Goal: Information Seeking & Learning: Learn about a topic

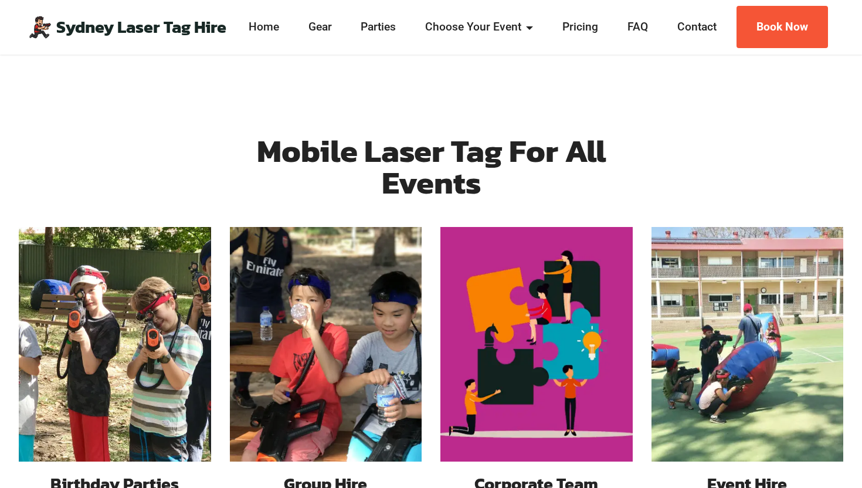
scroll to position [947, 0]
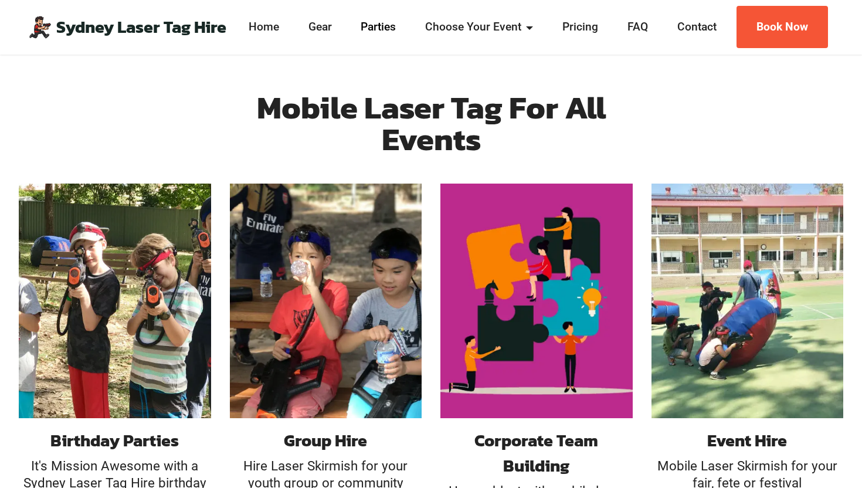
click at [376, 24] on link "Parties" at bounding box center [379, 27] width 42 height 17
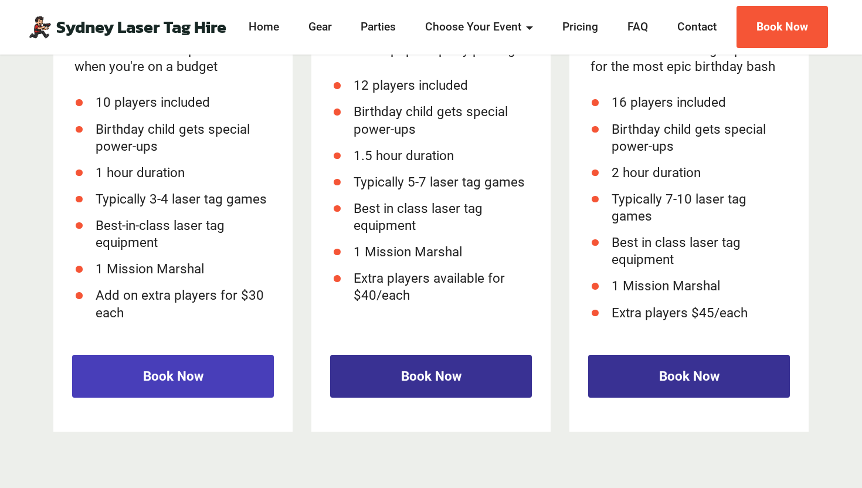
scroll to position [1731, 0]
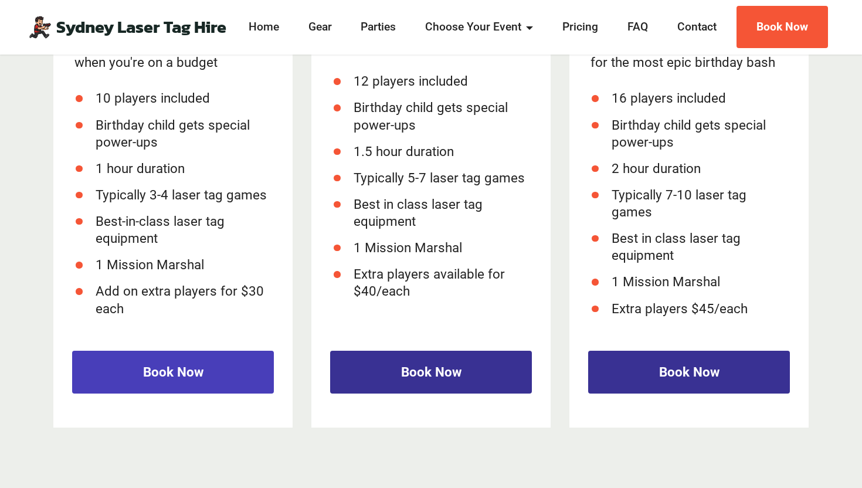
click at [219, 372] on link "Book Now" at bounding box center [173, 371] width 202 height 43
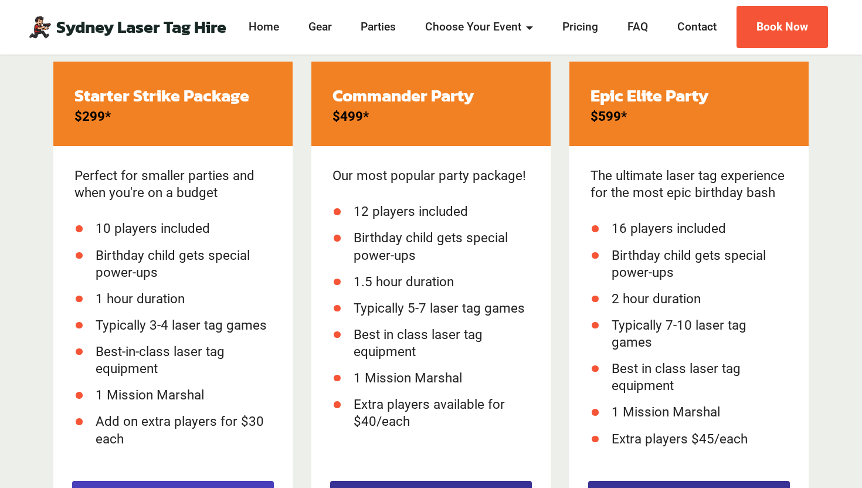
scroll to position [1603, 0]
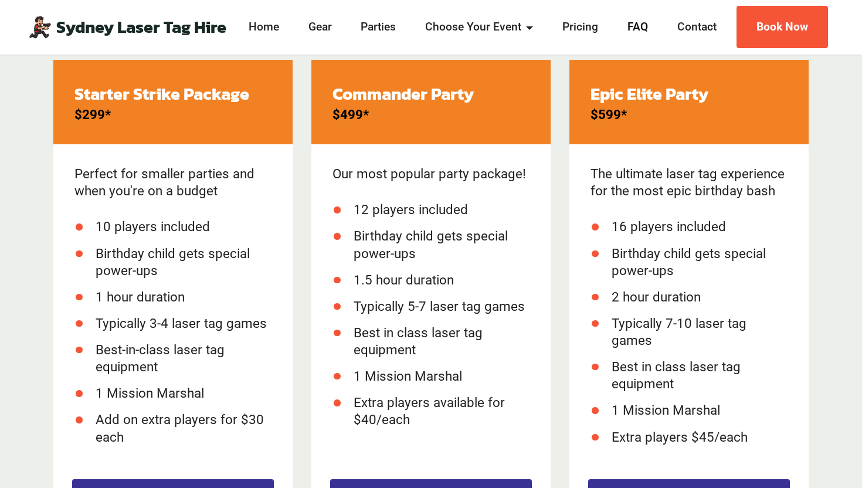
click at [645, 27] on link "FAQ" at bounding box center [638, 27] width 28 height 17
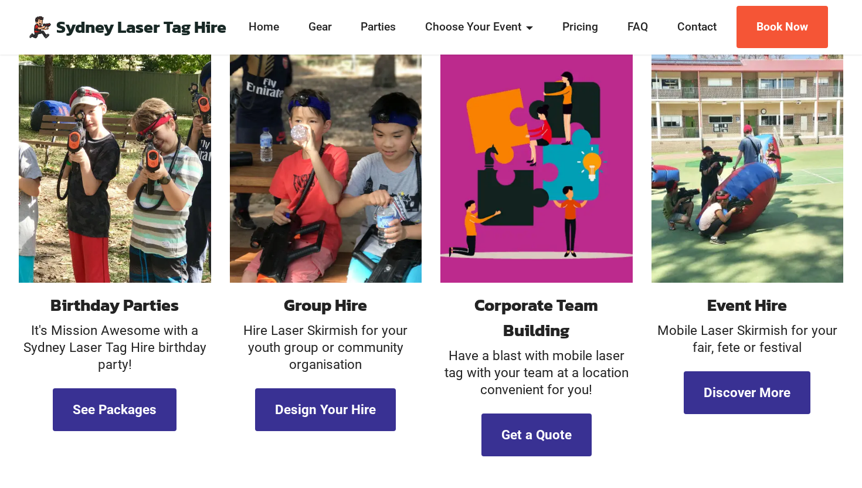
scroll to position [1088, 0]
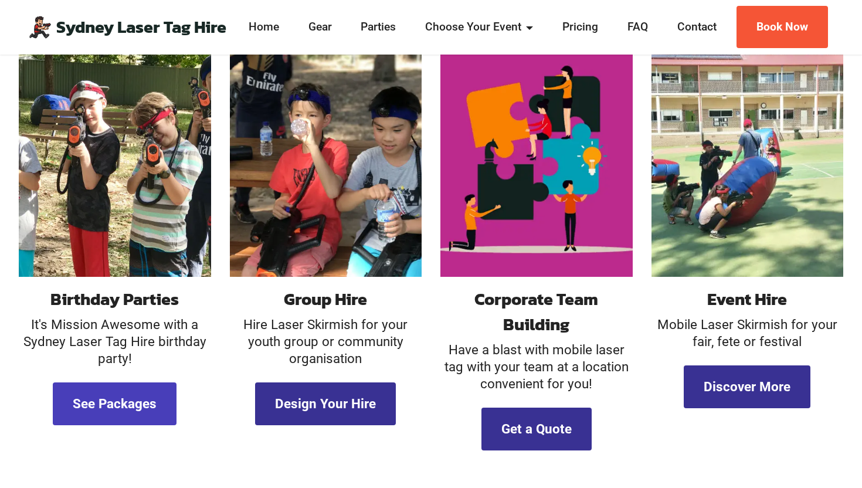
click at [134, 389] on link "See Packages" at bounding box center [115, 403] width 124 height 43
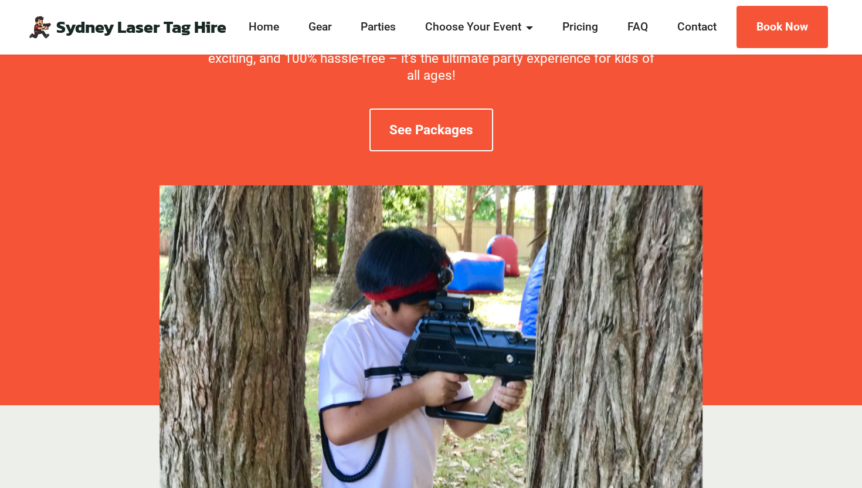
scroll to position [91, 0]
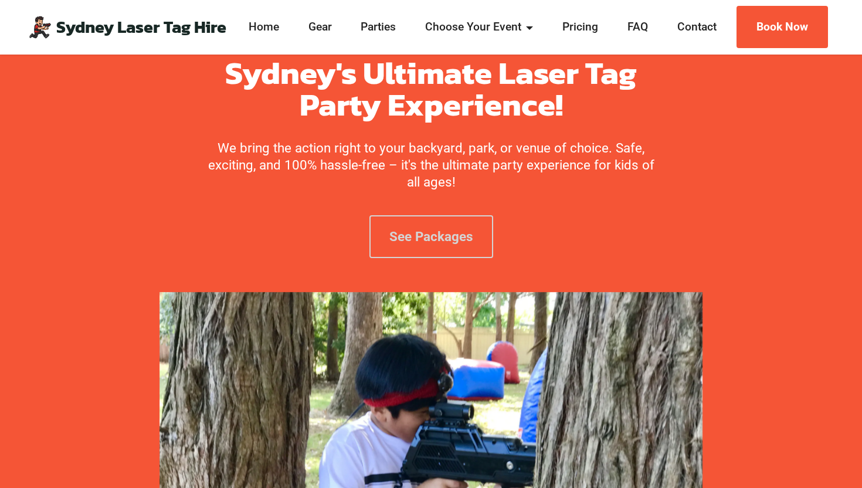
click at [408, 234] on link "See Packages" at bounding box center [431, 236] width 124 height 43
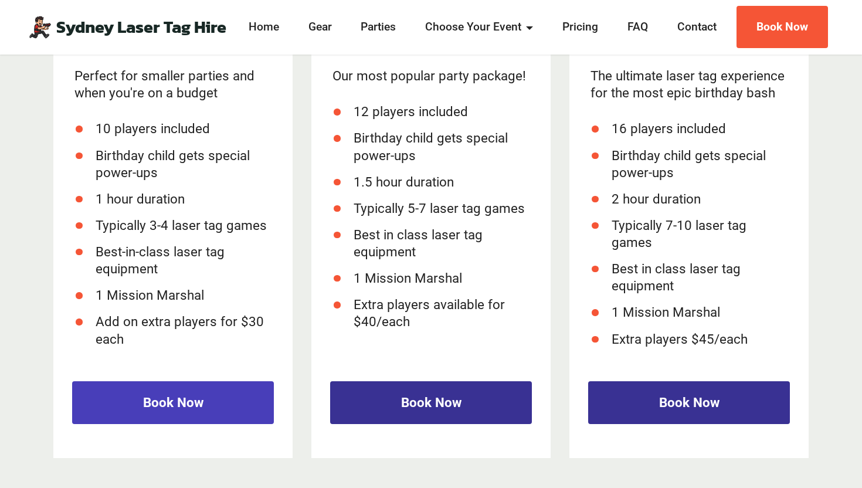
scroll to position [1697, 0]
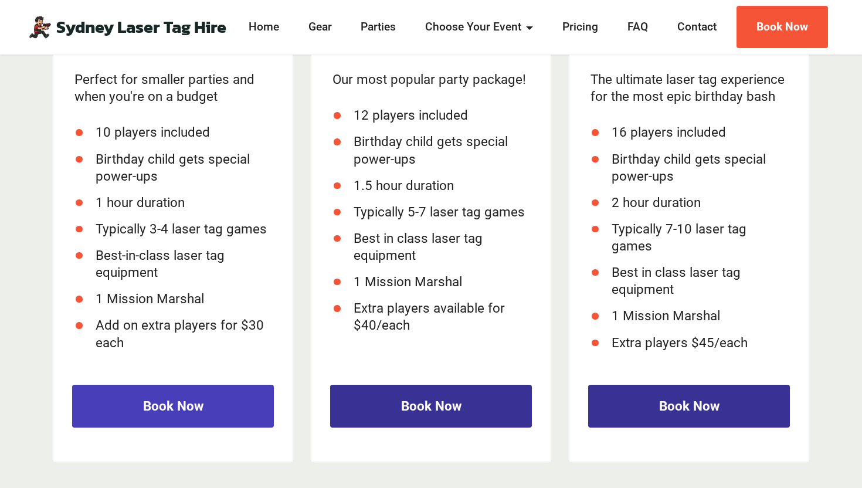
click at [219, 413] on link "Book Now" at bounding box center [173, 405] width 202 height 43
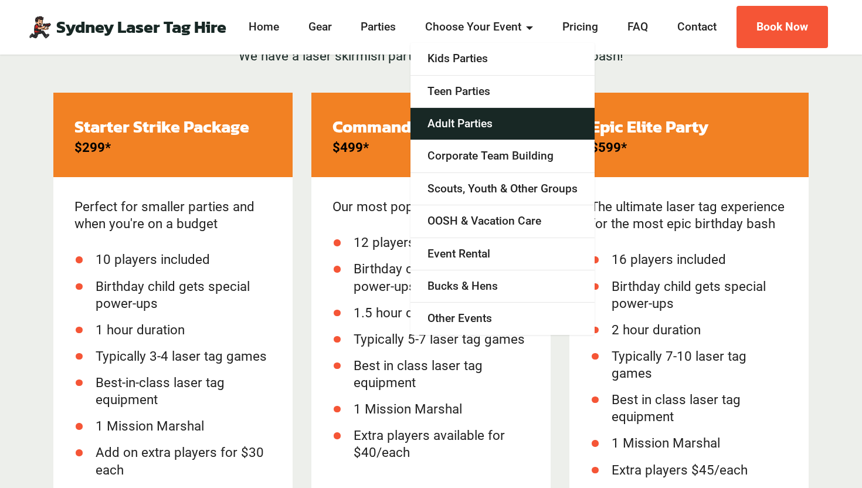
scroll to position [1569, 0]
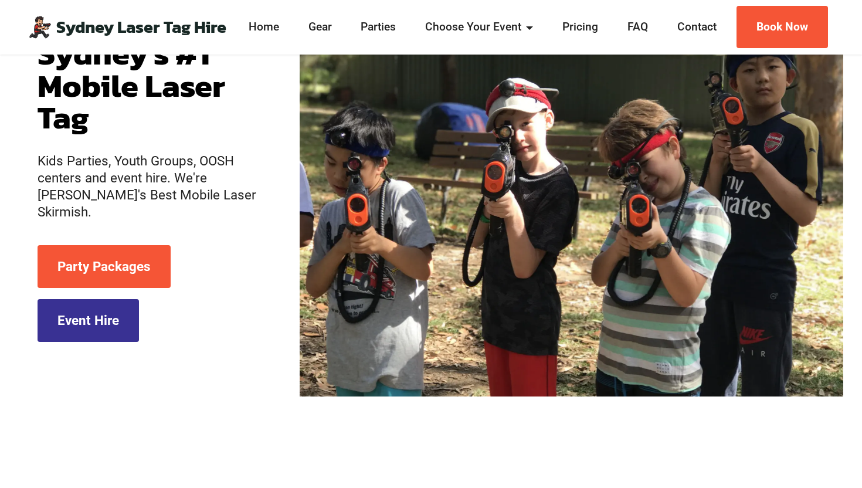
scroll to position [155, 0]
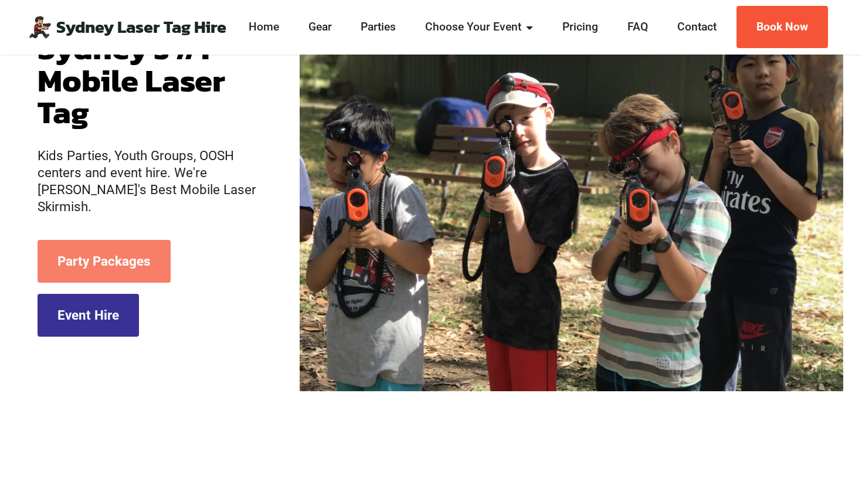
click at [141, 263] on link "Party Packages" at bounding box center [104, 261] width 133 height 43
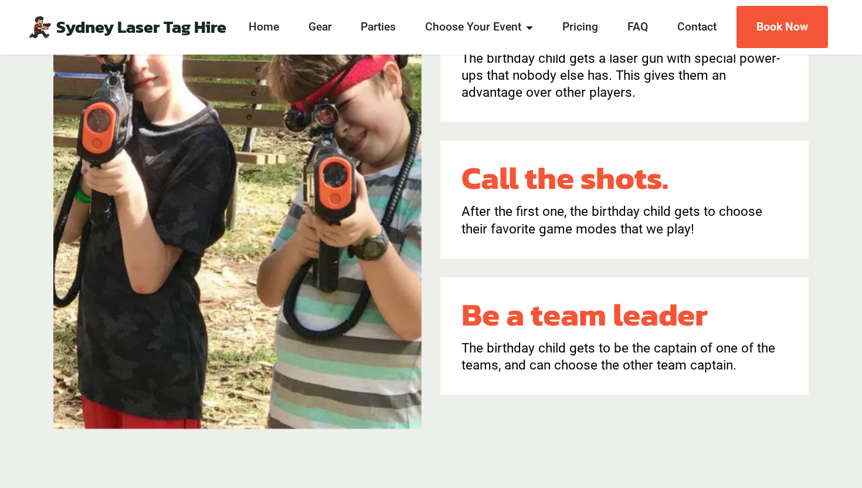
scroll to position [1009, 0]
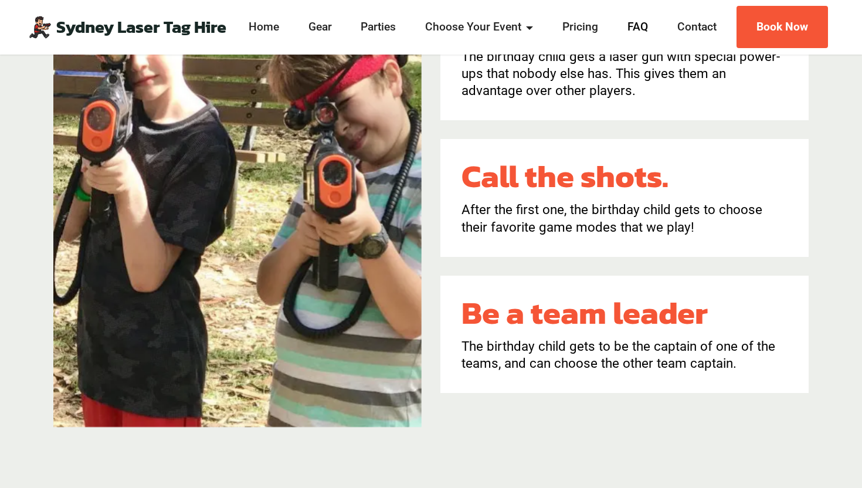
click at [644, 26] on link "FAQ" at bounding box center [638, 27] width 28 height 17
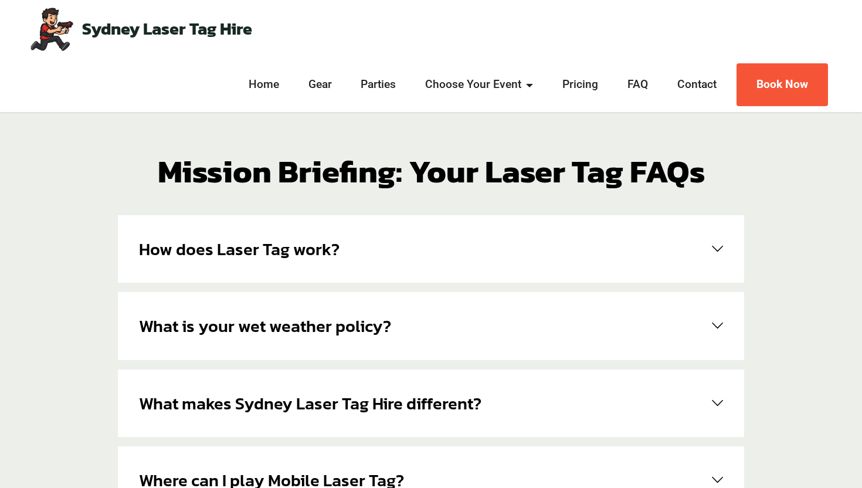
click at [284, 257] on h6 "How does Laser Tag work?" at bounding box center [239, 248] width 200 height 25
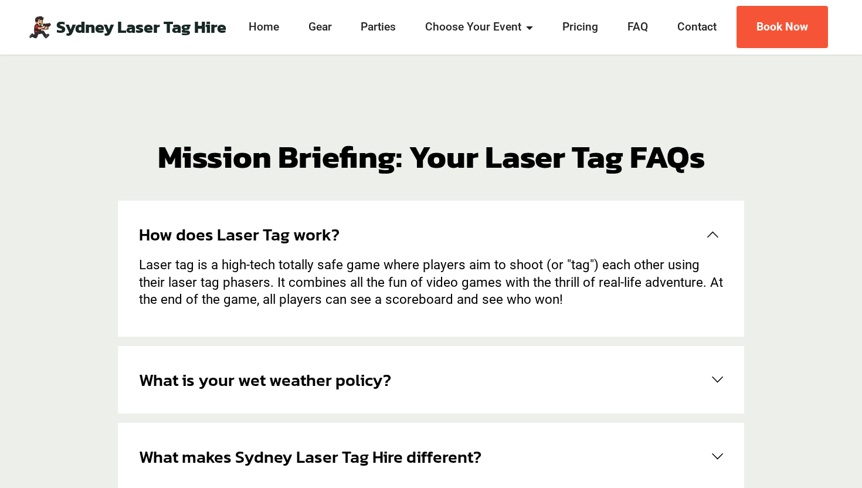
scroll to position [18, 0]
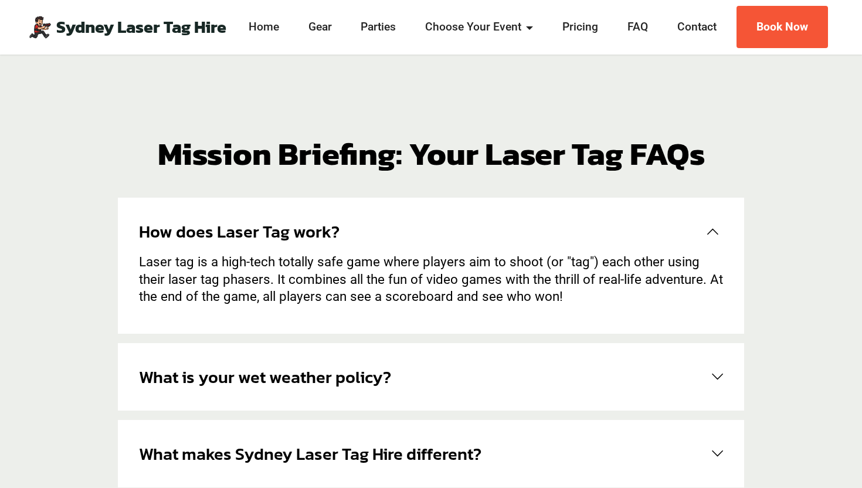
click at [373, 373] on h6 "What is your wet weather policy?" at bounding box center [265, 376] width 252 height 25
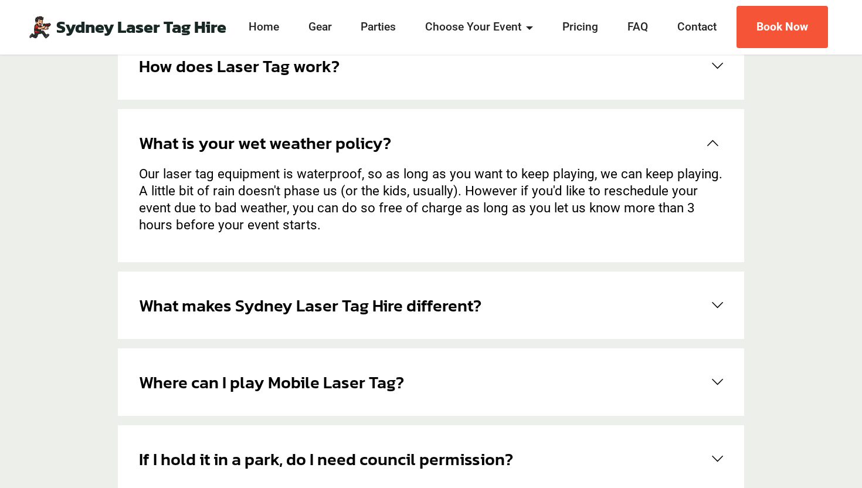
scroll to position [186, 0]
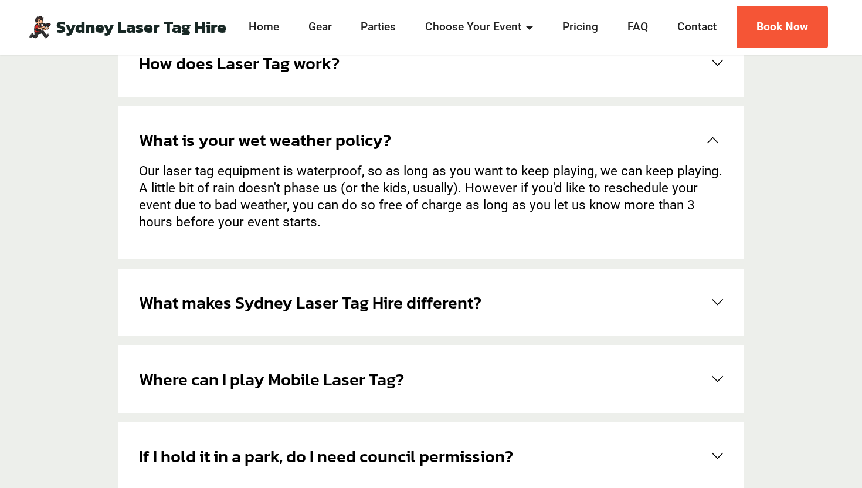
click at [475, 299] on h6 "What makes Sydney Laser Tag Hire different?" at bounding box center [310, 302] width 342 height 25
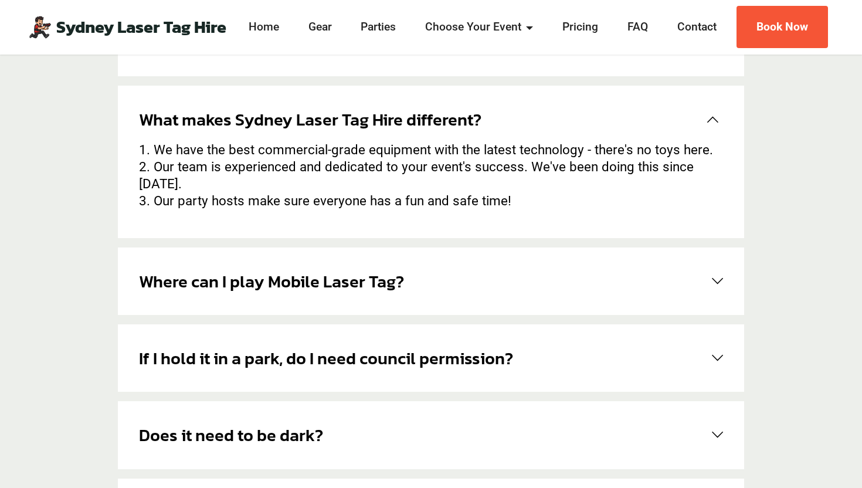
scroll to position [291, 0]
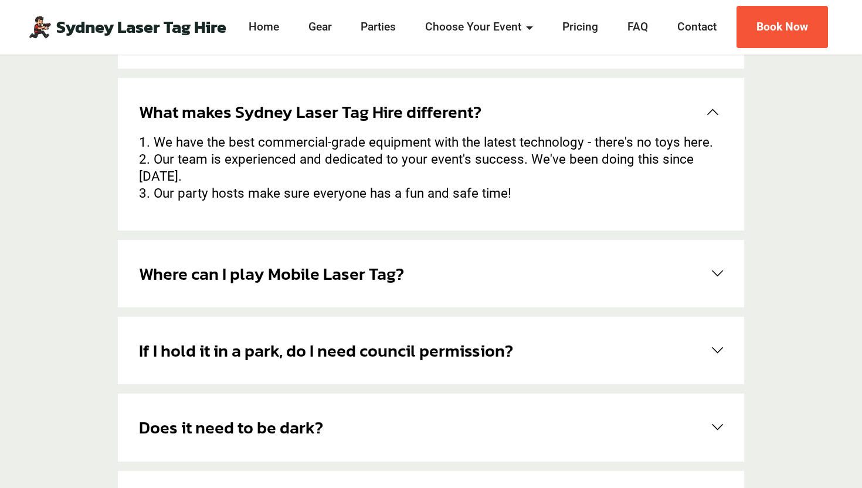
click at [471, 240] on div "Where can I play Mobile Laser Tag? Anywhere it's safe! We've played down the si…" at bounding box center [431, 273] width 626 height 67
click at [452, 261] on link "Where can I play Mobile Laser Tag?" at bounding box center [431, 273] width 584 height 25
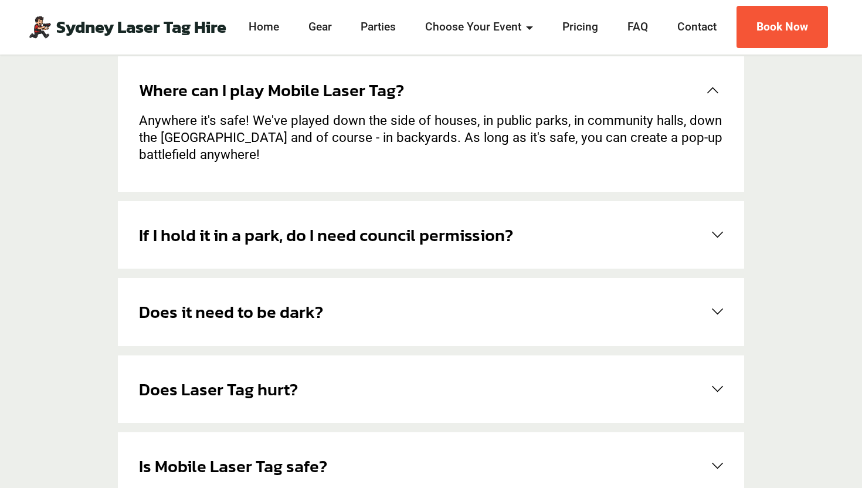
scroll to position [391, 0]
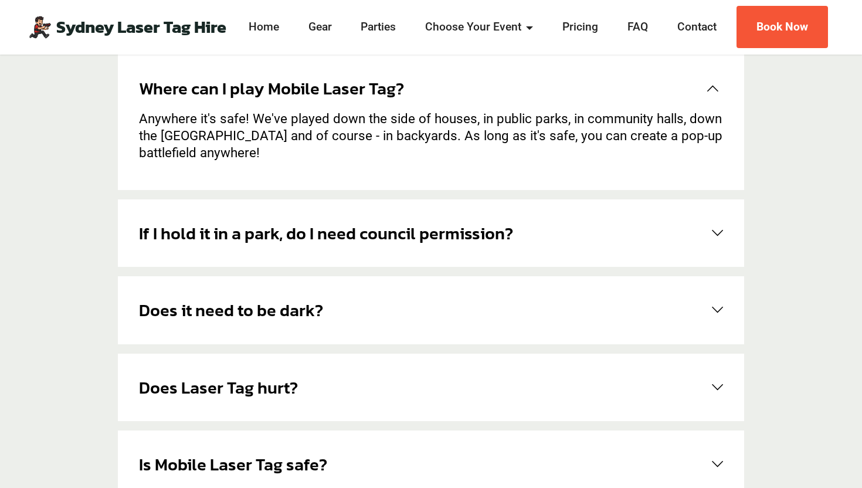
click at [460, 216] on div "If I hold it in a park, do I need council permission? If you're holding your ev…" at bounding box center [431, 232] width 626 height 67
click at [433, 241] on h6 "If I hold it in a park, do I need council permission?" at bounding box center [326, 232] width 374 height 25
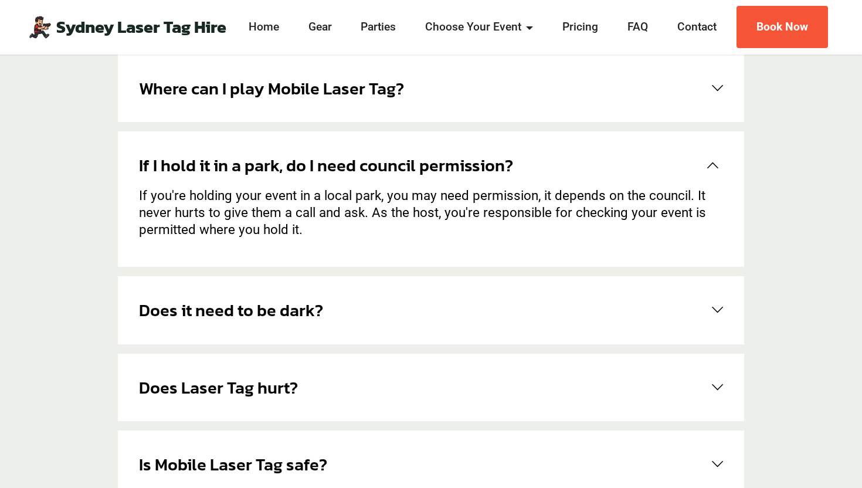
scroll to position [411, 0]
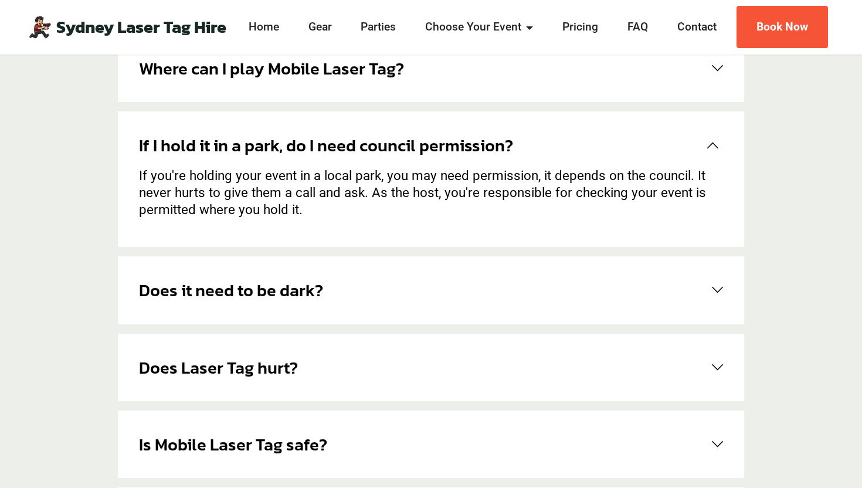
click at [361, 289] on link "Does it need to be dark?" at bounding box center [431, 289] width 584 height 25
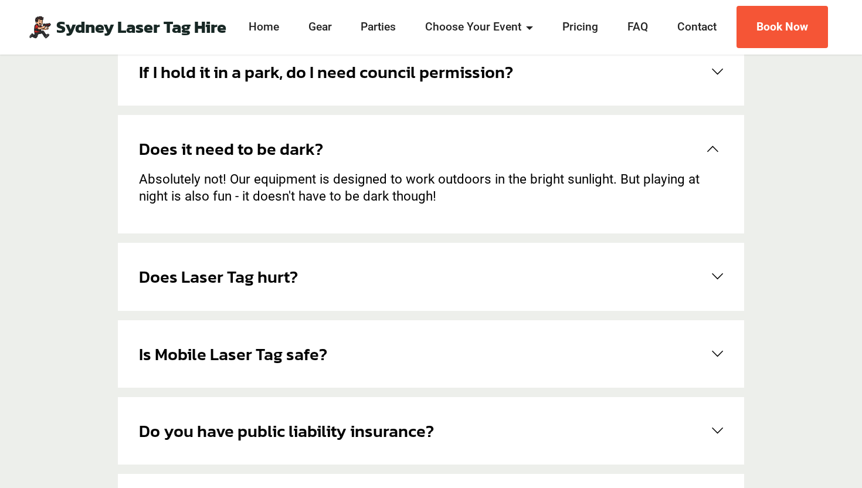
scroll to position [494, 0]
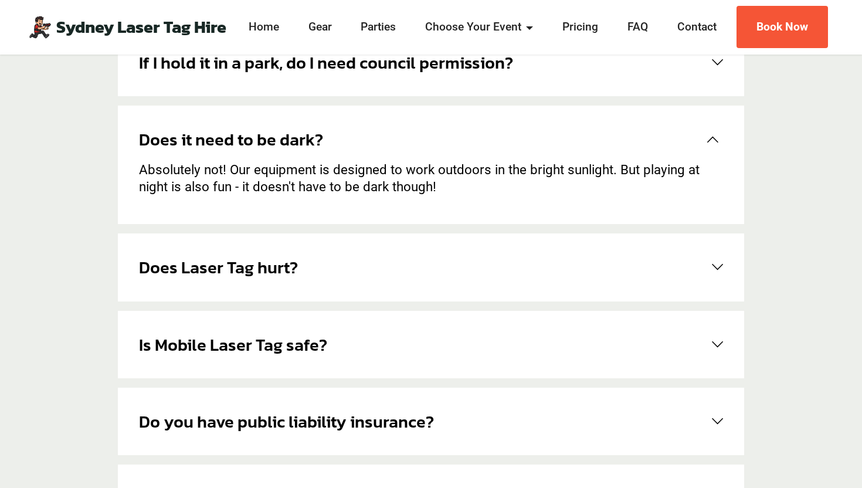
click at [395, 280] on div "Does Laser Tag hurt? Nope, it uses harmless infra-red lights to shoot each play…" at bounding box center [431, 266] width 626 height 67
click at [350, 273] on link "Does Laser Tag hurt?" at bounding box center [431, 266] width 584 height 25
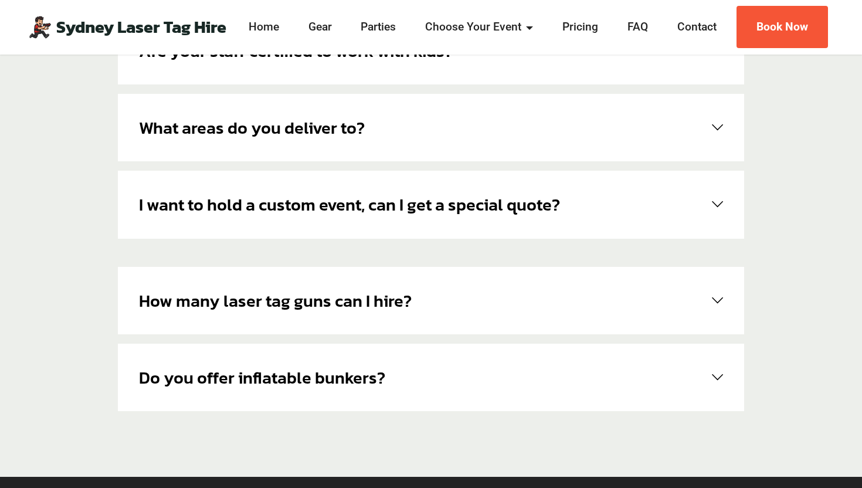
scroll to position [995, 0]
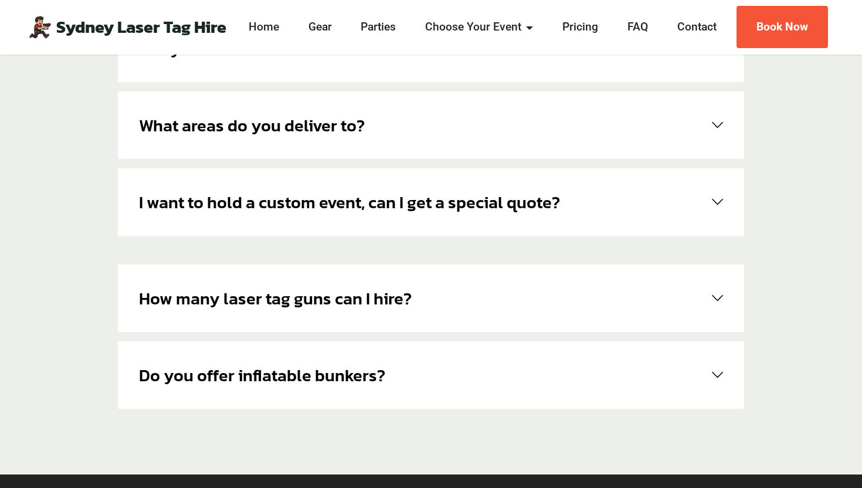
click at [440, 372] on link "Do you offer inflatable bunkers?" at bounding box center [431, 374] width 584 height 25
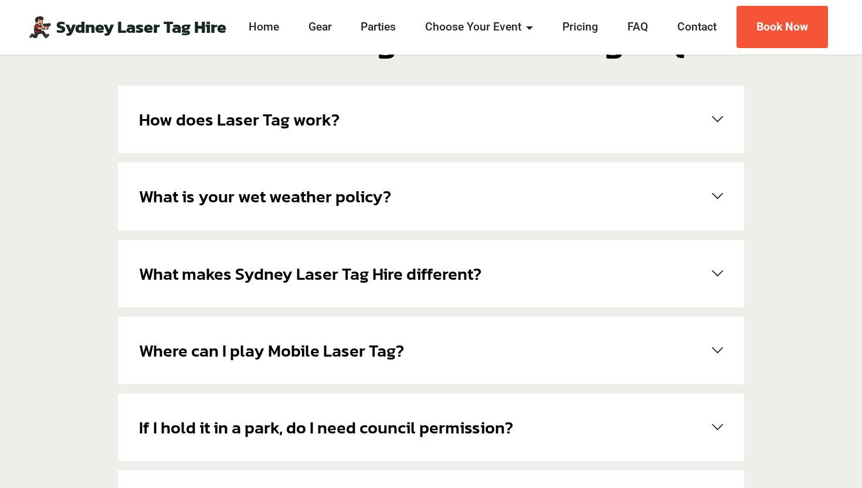
scroll to position [0, 0]
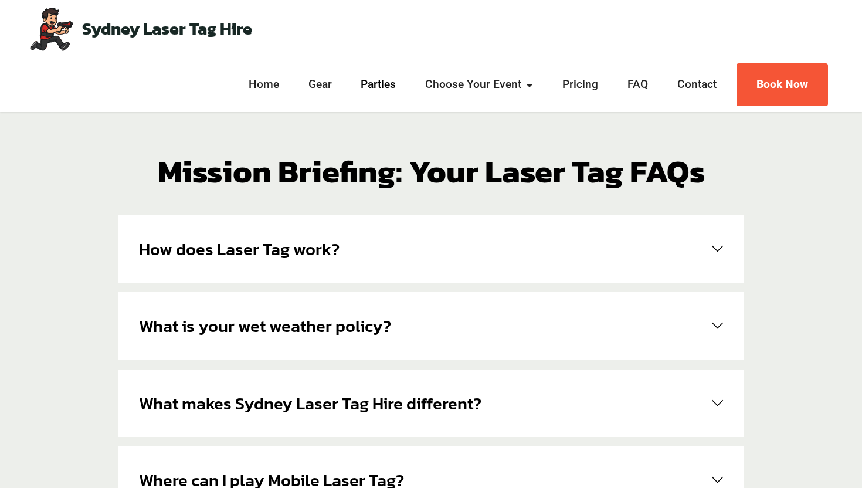
click at [366, 92] on li "Parties" at bounding box center [378, 85] width 64 height 32
click at [368, 91] on link "Parties" at bounding box center [379, 84] width 42 height 17
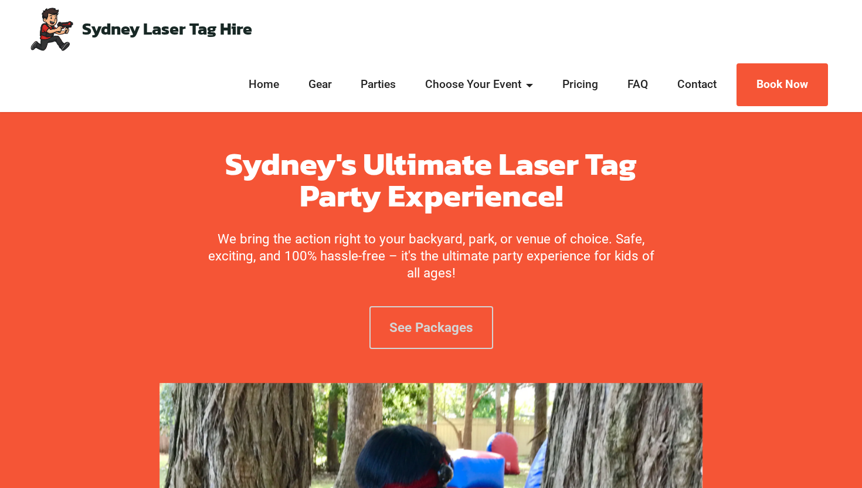
click at [391, 341] on link "See Packages" at bounding box center [431, 327] width 124 height 43
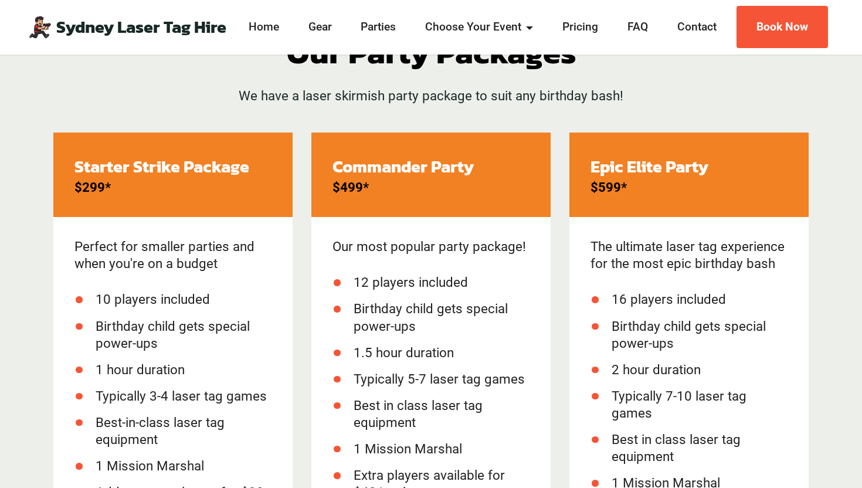
scroll to position [1528, 0]
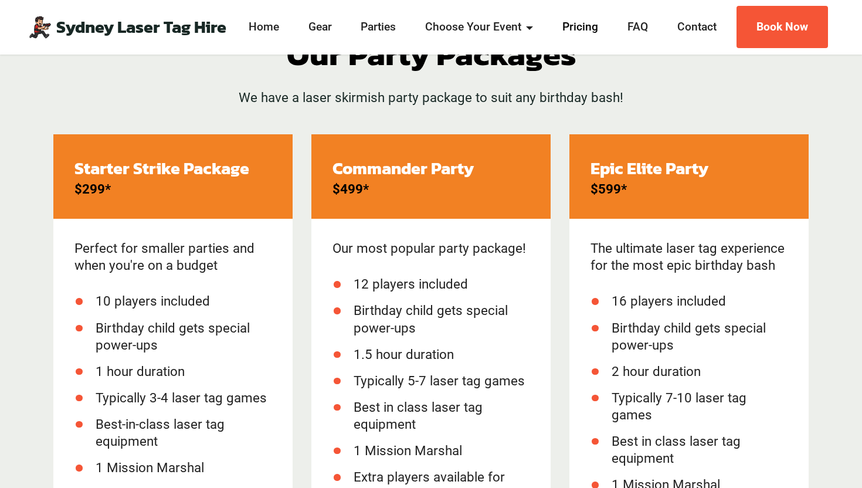
click at [574, 26] on link "Pricing" at bounding box center [580, 27] width 43 height 17
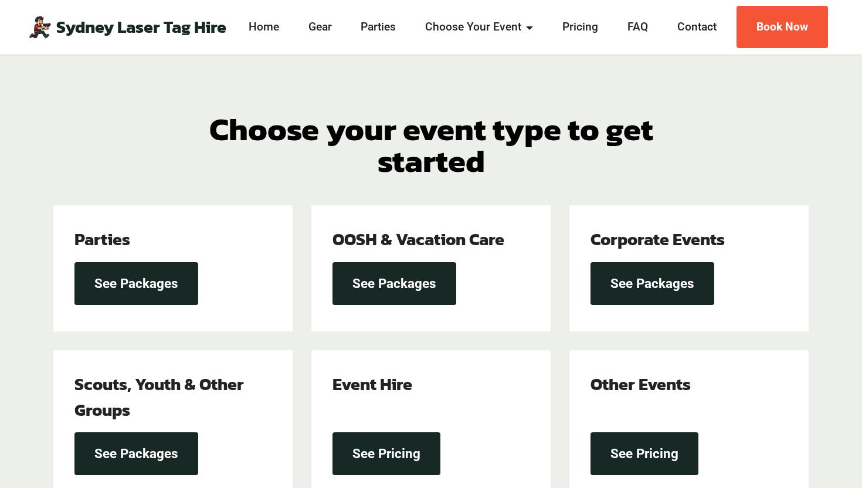
scroll to position [282, 0]
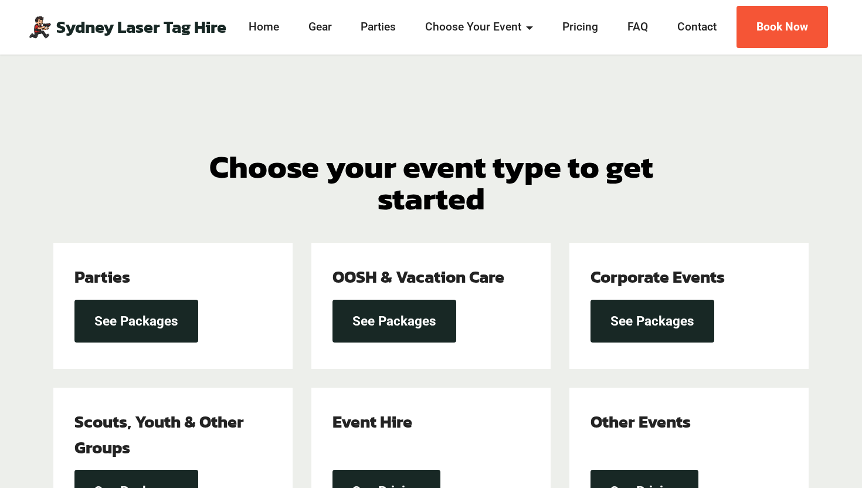
click at [205, 324] on div "See Packages" at bounding box center [173, 321] width 208 height 54
click at [164, 327] on link "See Packages" at bounding box center [136, 320] width 124 height 43
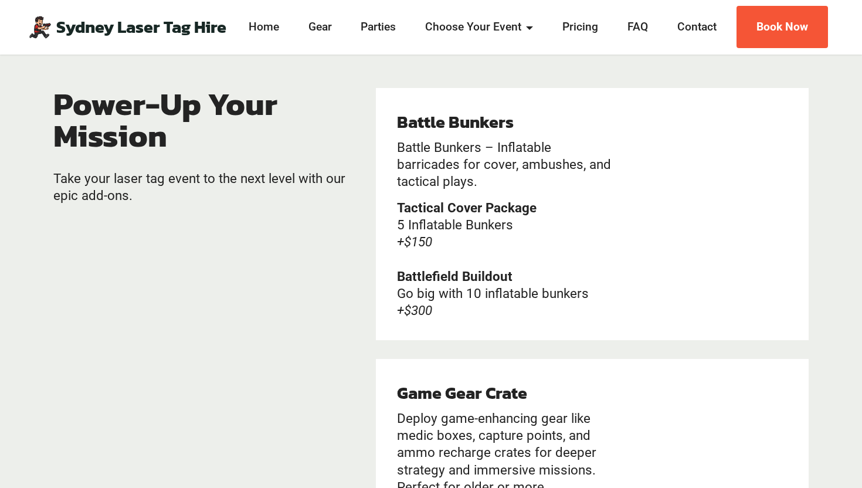
scroll to position [2231, 0]
